Goal: Find specific page/section: Find specific page/section

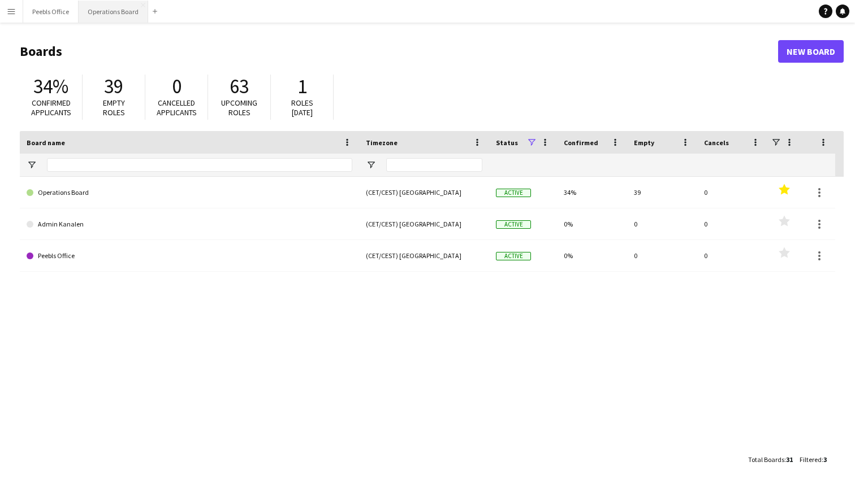
click at [118, 11] on button "Operations Board Close" at bounding box center [114, 12] width 70 height 22
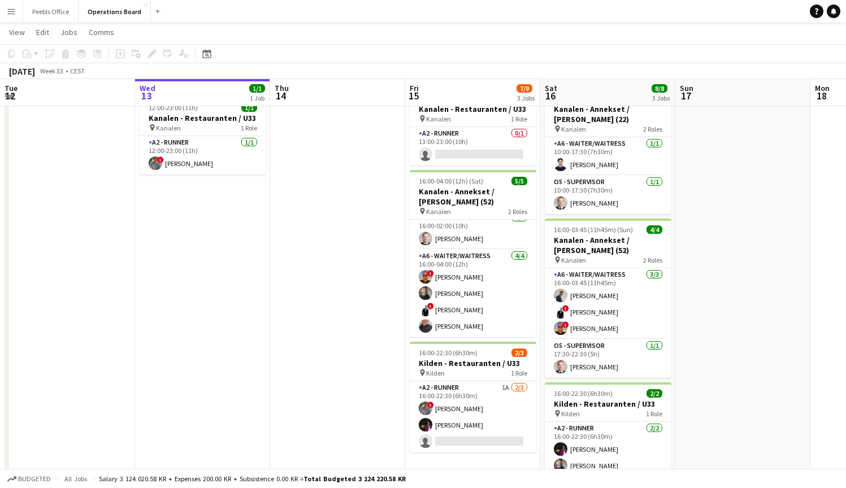
scroll to position [41, 0]
